Goal: Navigation & Orientation: Find specific page/section

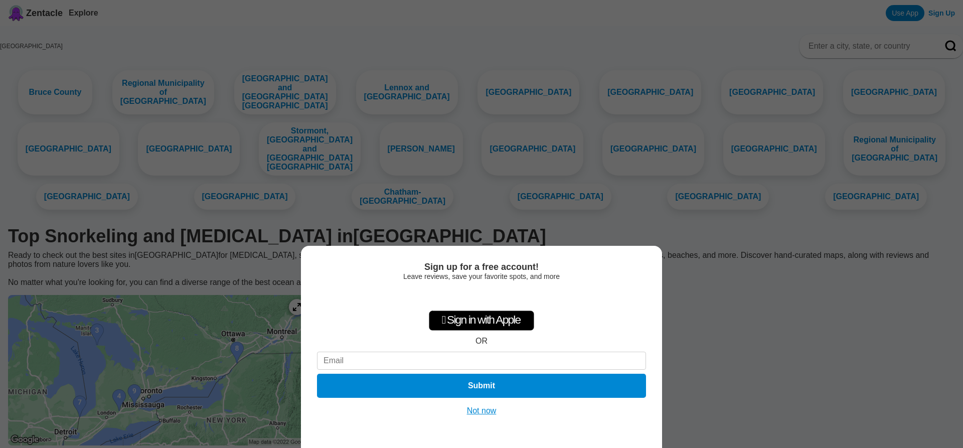
click at [486, 409] on button "Not now" at bounding box center [482, 411] width 36 height 10
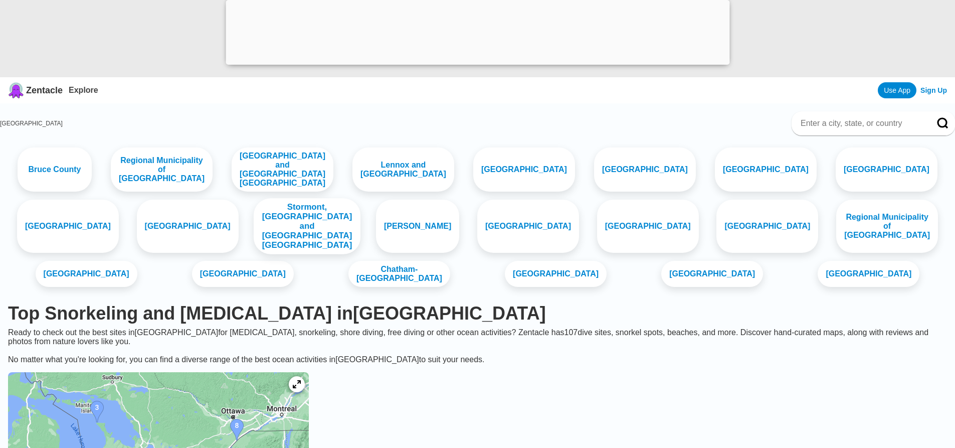
click at [254, 244] on link "Stormont, [GEOGRAPHIC_DATA] and [GEOGRAPHIC_DATA] [GEOGRAPHIC_DATA]" at bounding box center [307, 226] width 107 height 56
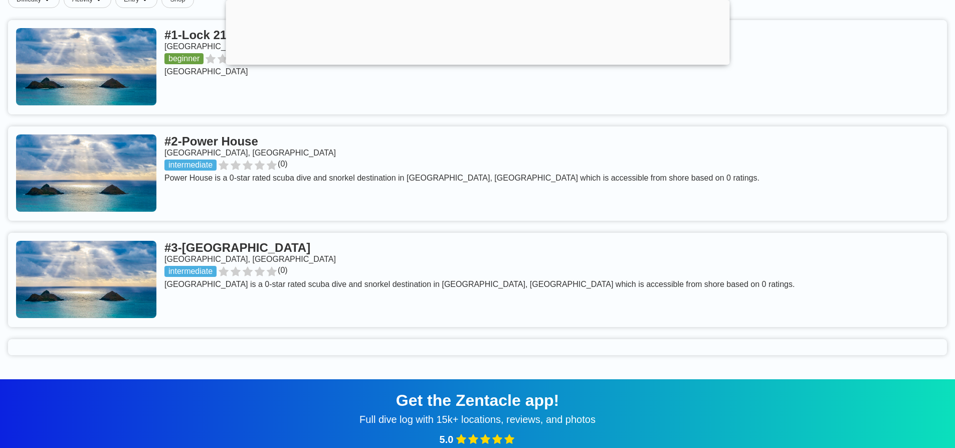
scroll to position [451, 0]
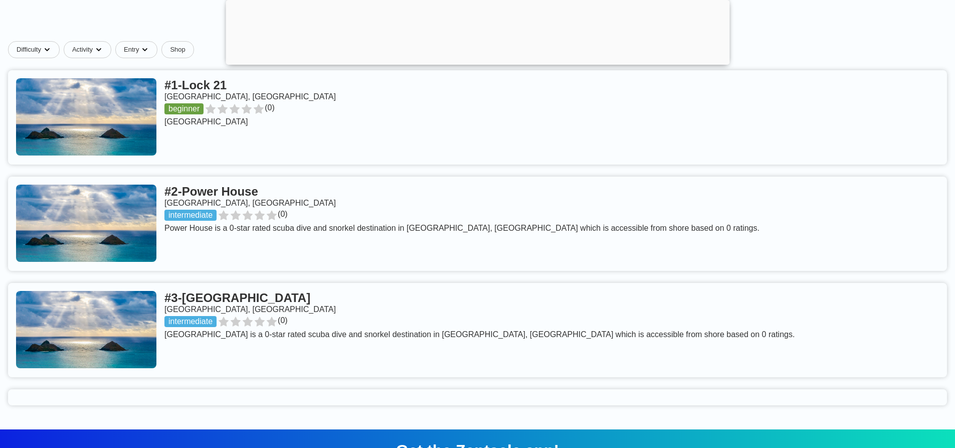
click at [160, 215] on link at bounding box center [477, 223] width 939 height 94
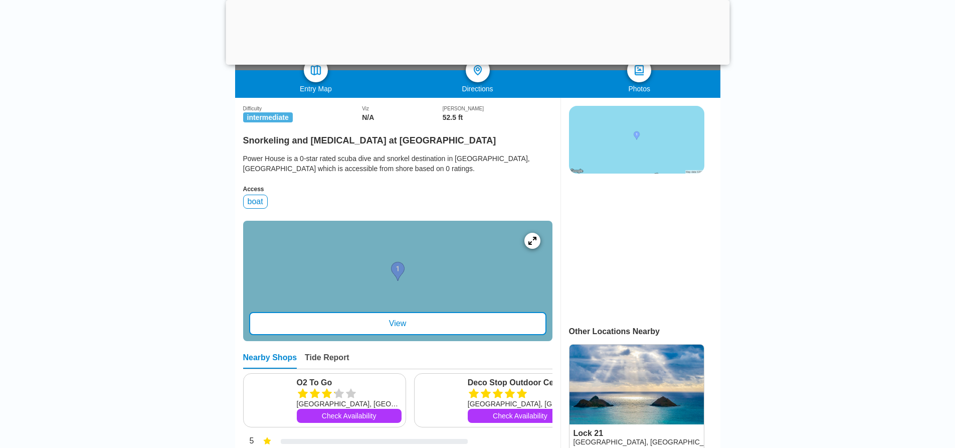
scroll to position [401, 0]
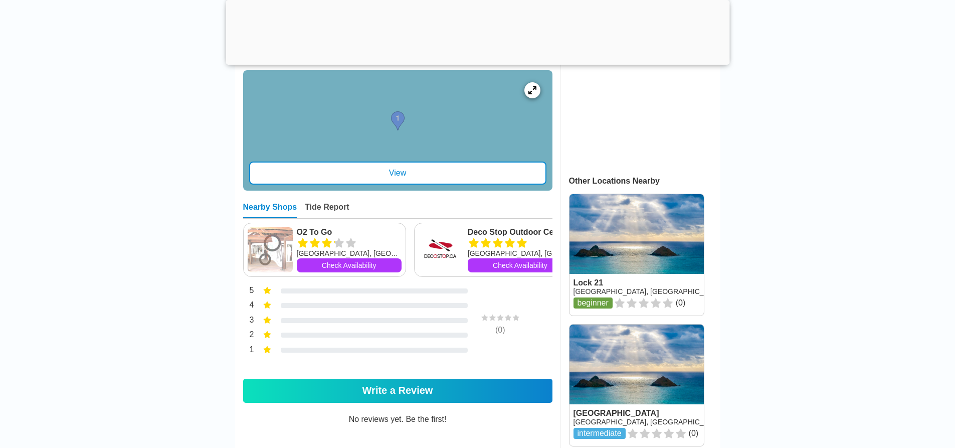
click at [426, 170] on div "View" at bounding box center [397, 172] width 297 height 23
